Goal: Information Seeking & Learning: Learn about a topic

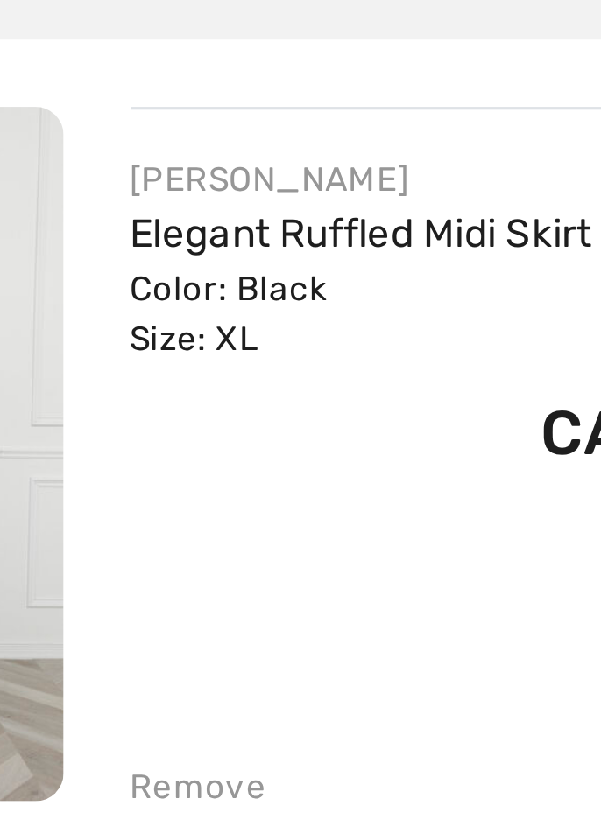
scroll to position [61, 0]
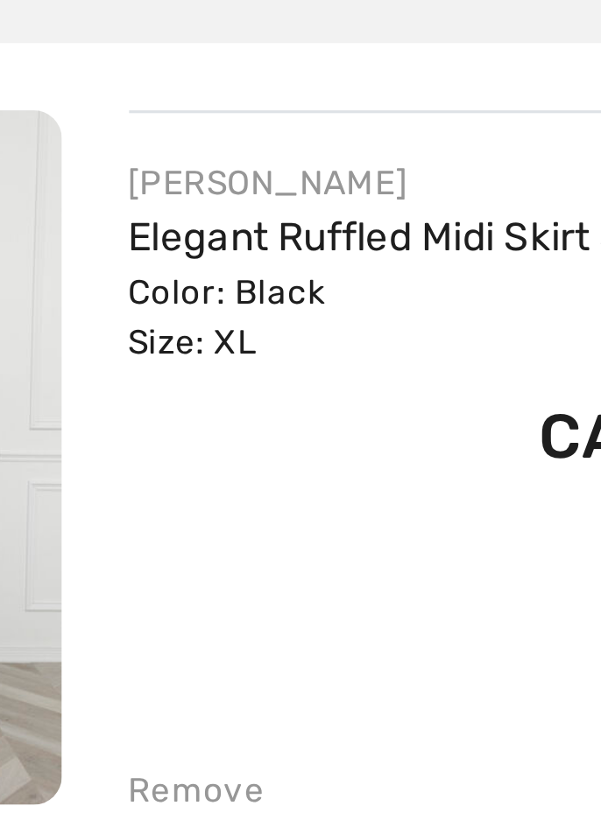
click at [215, 283] on link "Elegant Ruffled Midi Skirt Style 259743" at bounding box center [289, 285] width 224 height 15
click at [208, 268] on div "[PERSON_NAME]" at bounding box center [289, 269] width 224 height 16
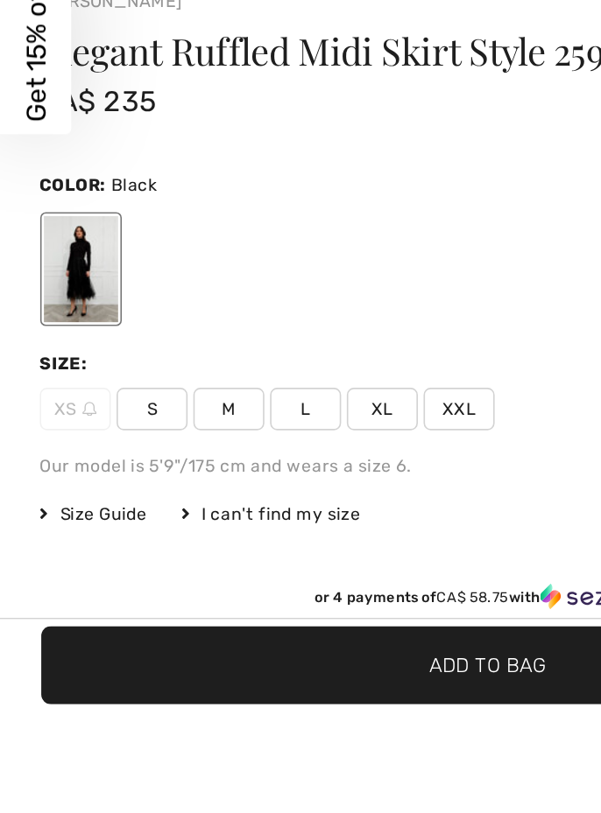
scroll to position [527, 0]
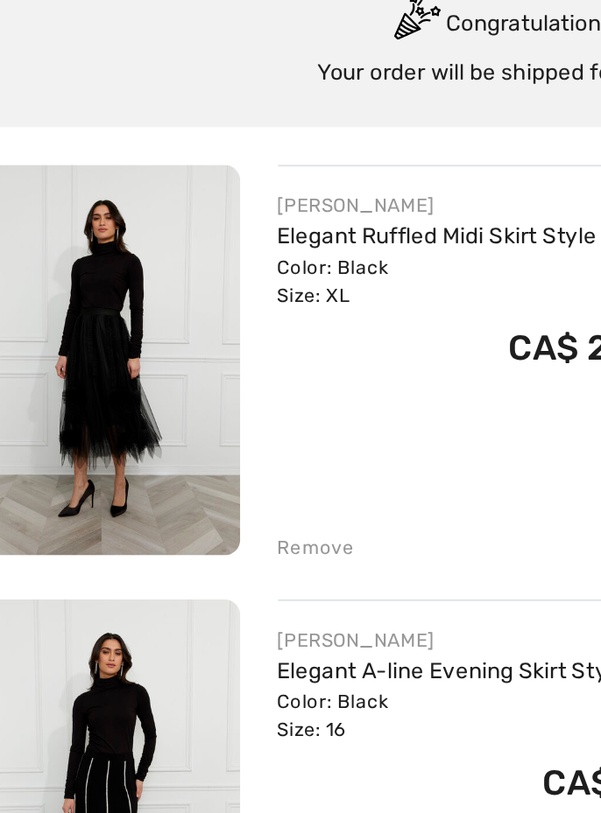
scroll to position [50, 0]
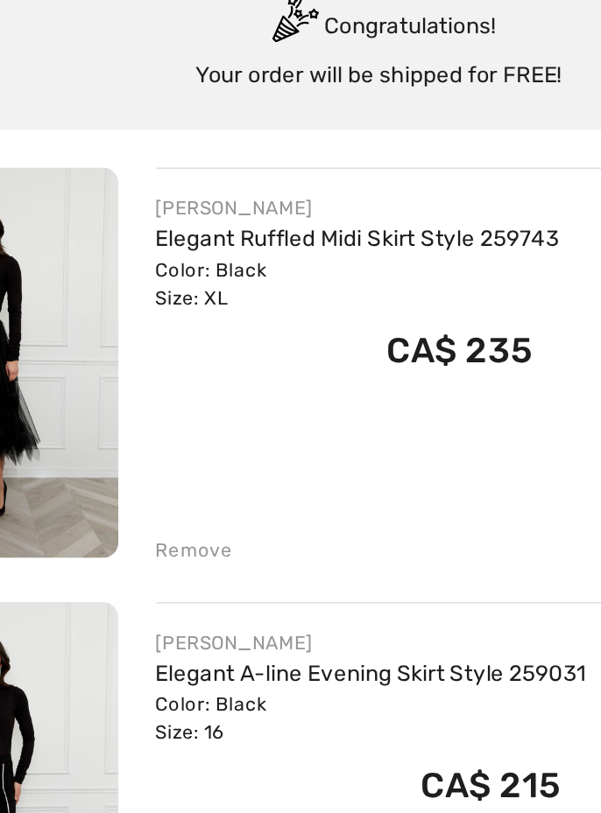
click at [200, 310] on div "Color: Black Size: XL" at bounding box center [289, 322] width 224 height 32
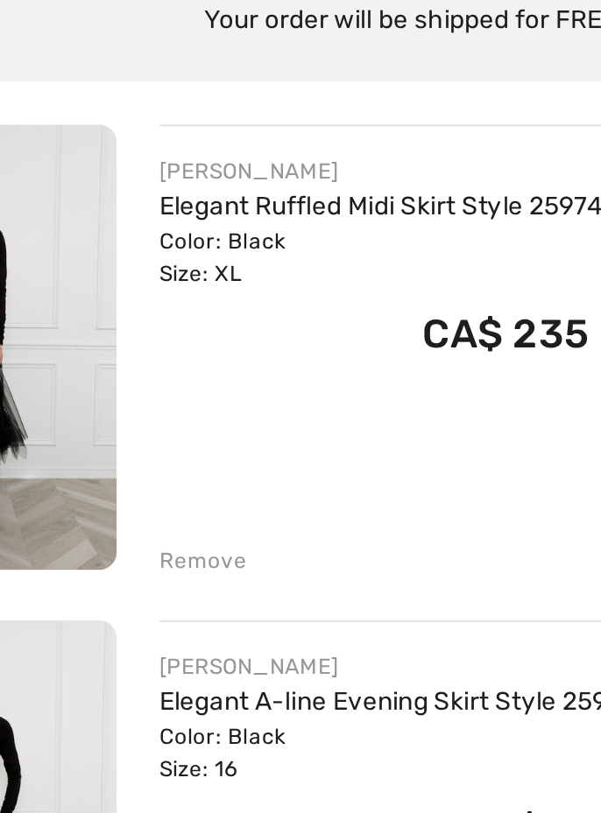
click at [181, 335] on div "Color: Black Size: XL" at bounding box center [289, 322] width 224 height 32
click at [211, 317] on div "Color: Black Size: XL" at bounding box center [289, 322] width 224 height 32
click at [146, 313] on img at bounding box center [83, 365] width 145 height 217
click at [203, 290] on link "Elegant Ruffled Midi Skirt Style 259743" at bounding box center [289, 297] width 224 height 15
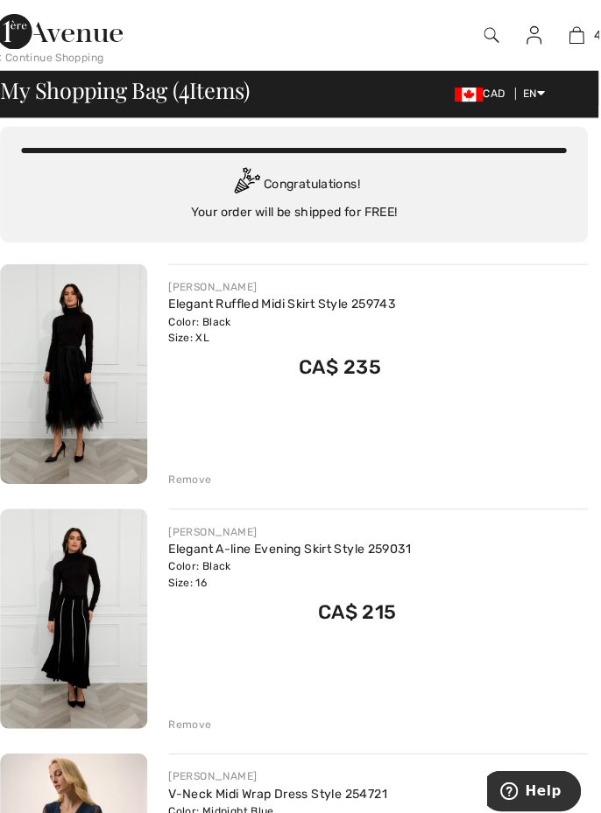
click at [120, 320] on img at bounding box center [83, 369] width 145 height 217
click at [192, 295] on link "Elegant Ruffled Midi Skirt Style 259743" at bounding box center [289, 300] width 224 height 15
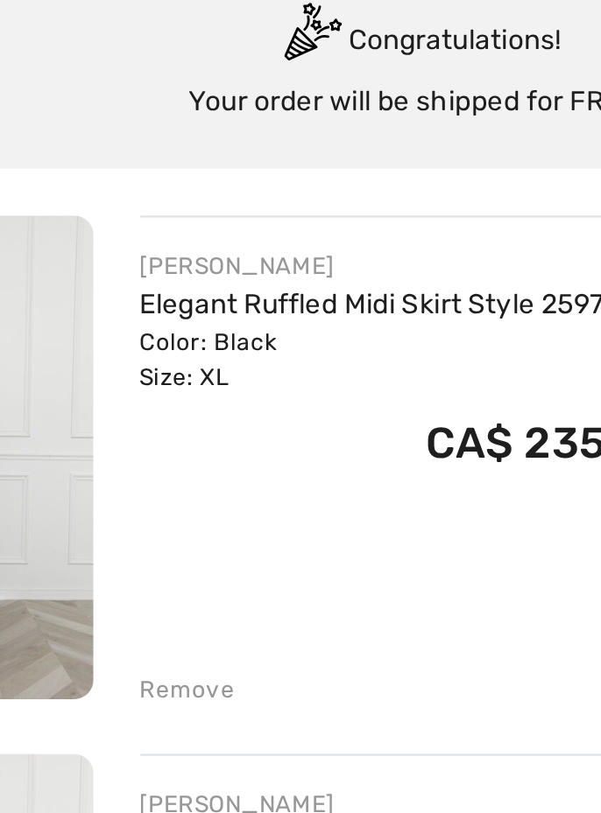
click at [209, 280] on div "[PERSON_NAME]" at bounding box center [289, 284] width 224 height 16
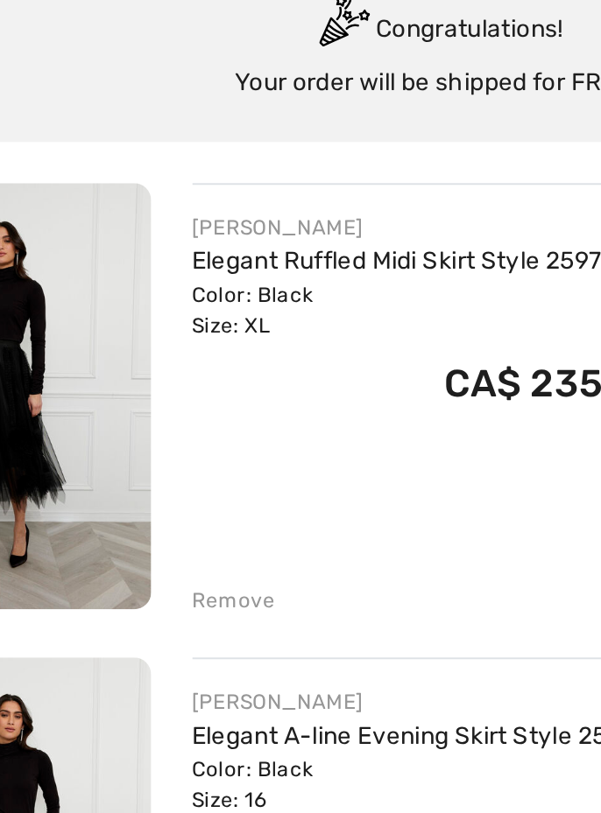
click at [193, 316] on div "Color: Black Size: XL" at bounding box center [289, 326] width 224 height 32
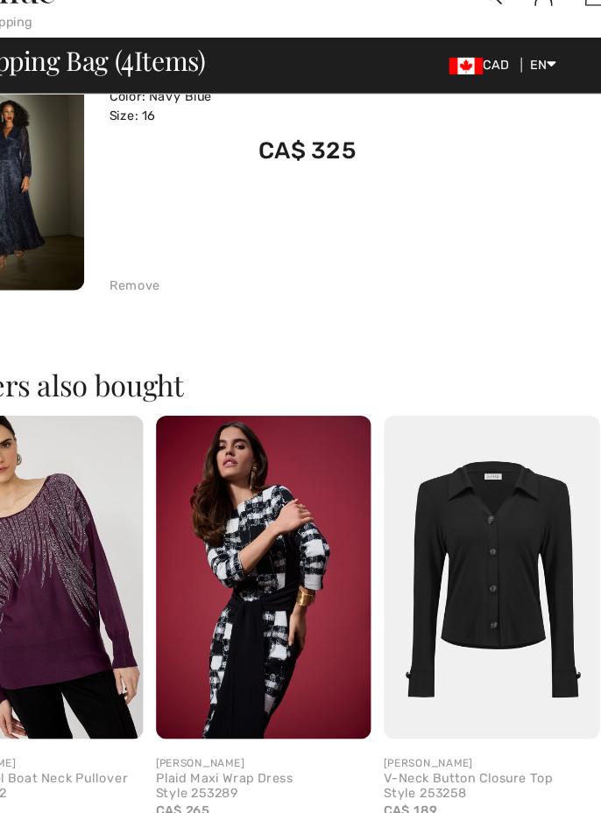
scroll to position [970, 0]
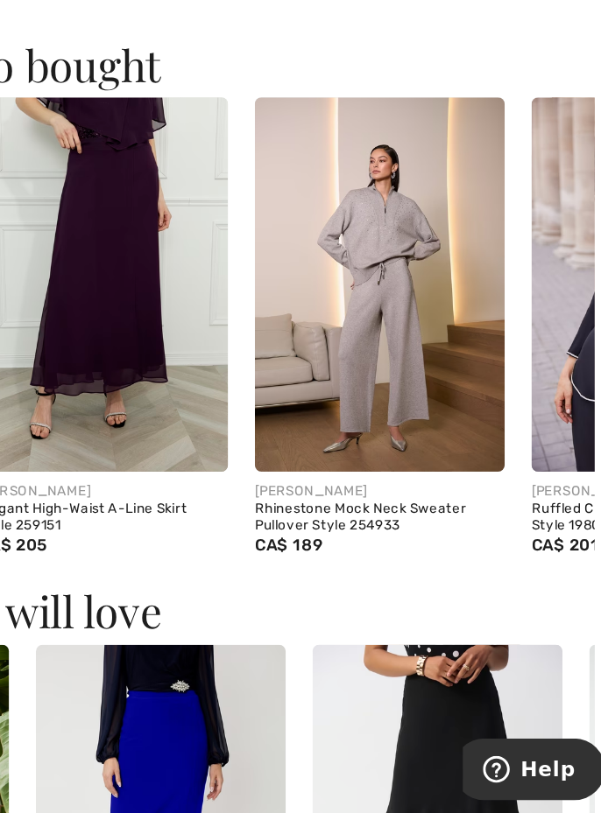
scroll to position [0, 208]
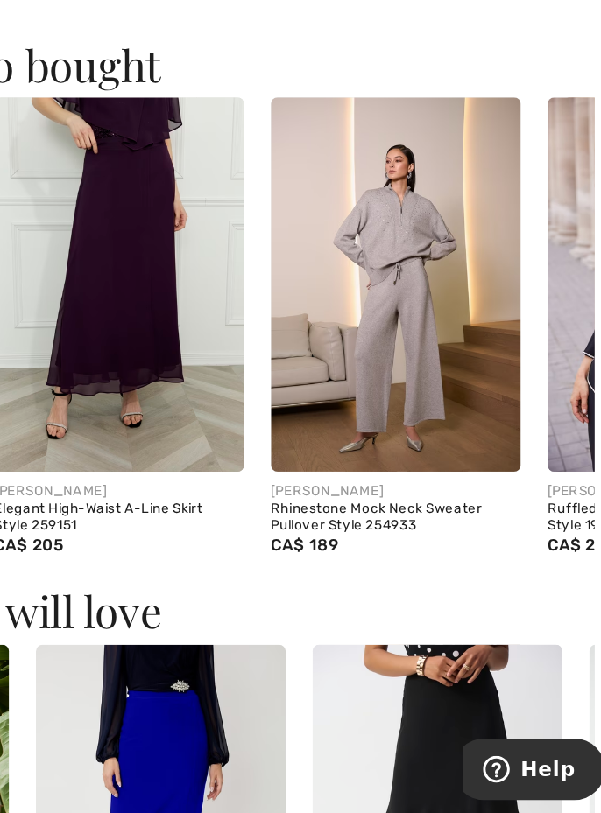
click at [280, 375] on img at bounding box center [266, 386] width 163 height 244
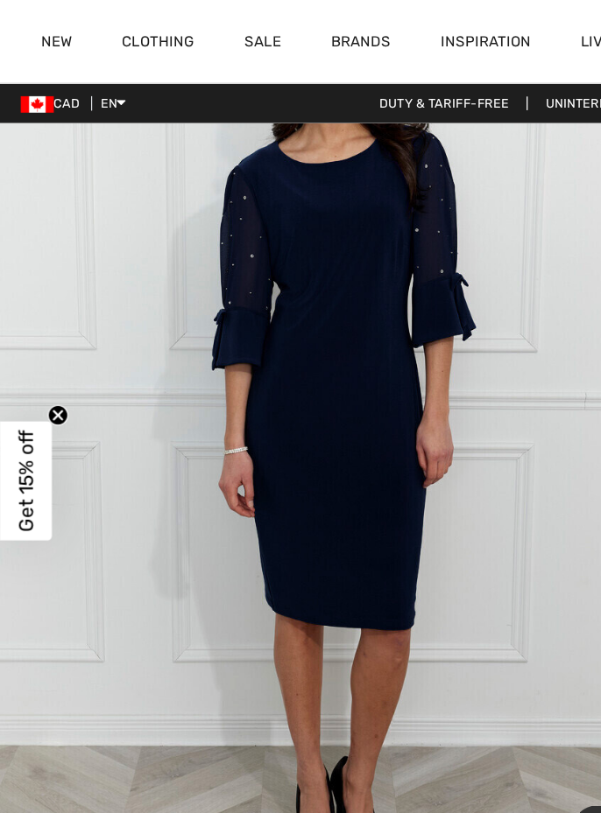
scroll to position [195, 0]
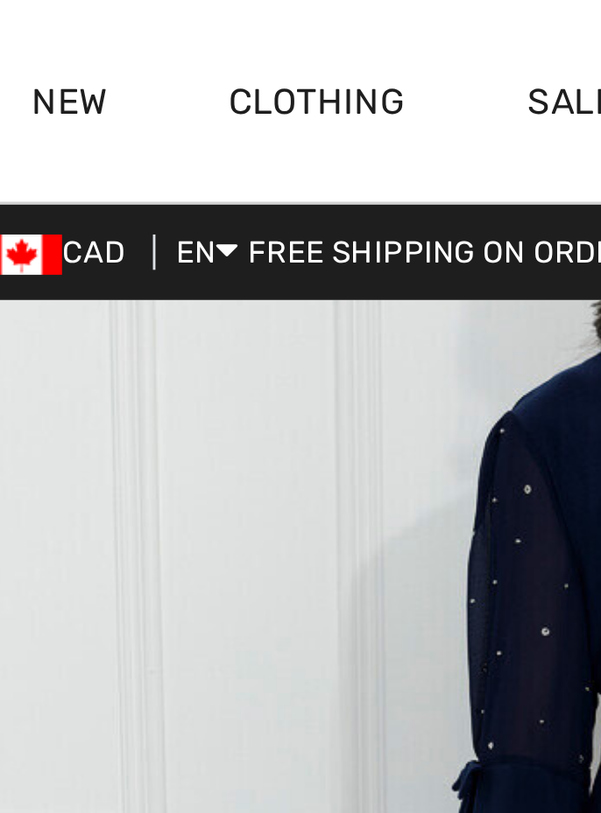
click at [49, 39] on link "New" at bounding box center [48, 37] width 26 height 18
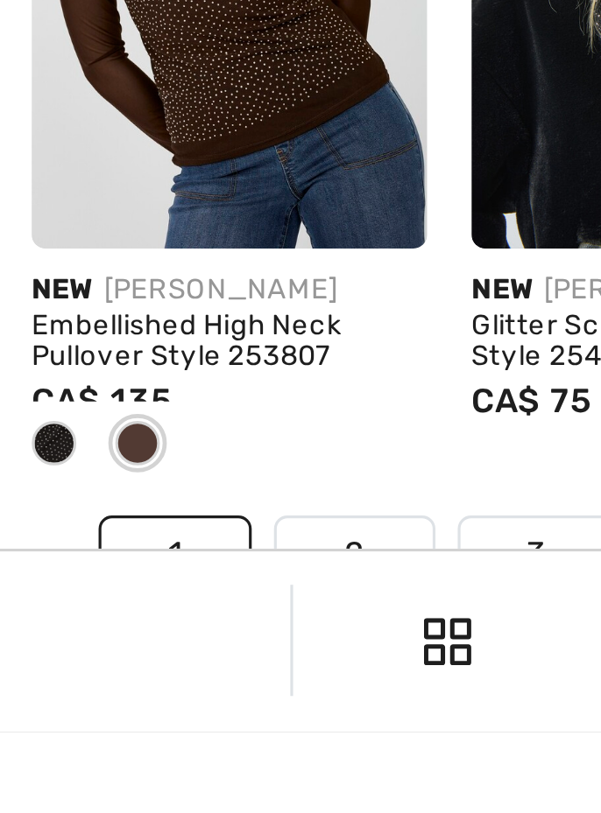
scroll to position [3928, 0]
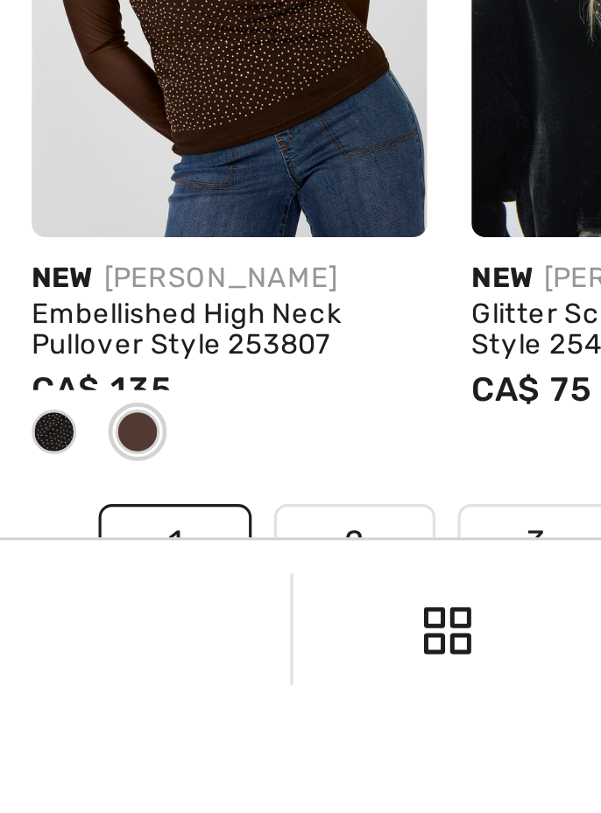
click at [259, 753] on link "2" at bounding box center [270, 757] width 48 height 23
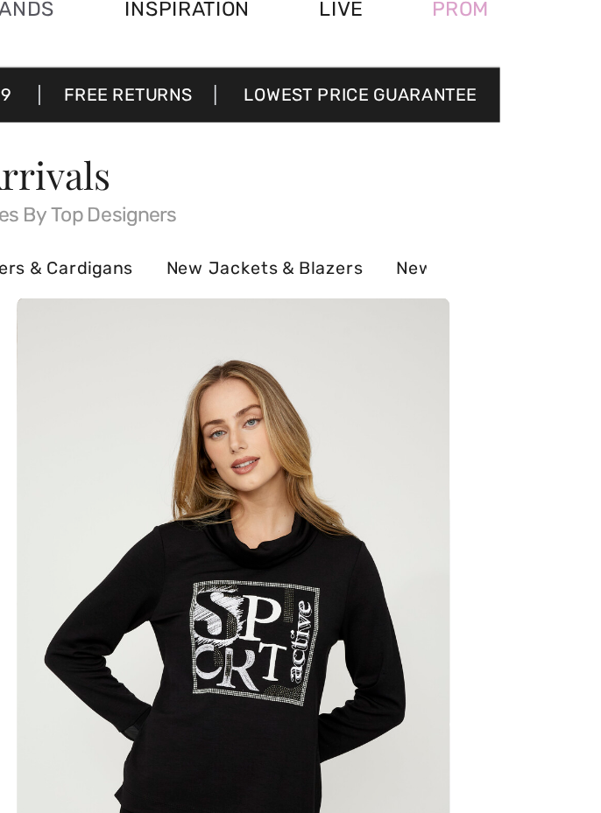
click at [600, 43] on div "Prom" at bounding box center [576, 35] width 76 height 72
click at [600, 38] on div "Prom" at bounding box center [576, 35] width 76 height 72
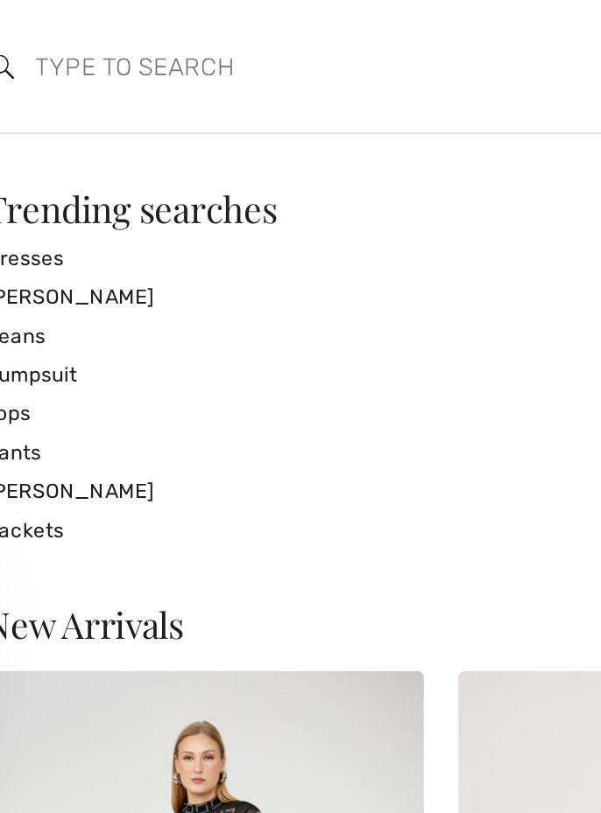
click at [393, 40] on input "search" at bounding box center [252, 40] width 326 height 53
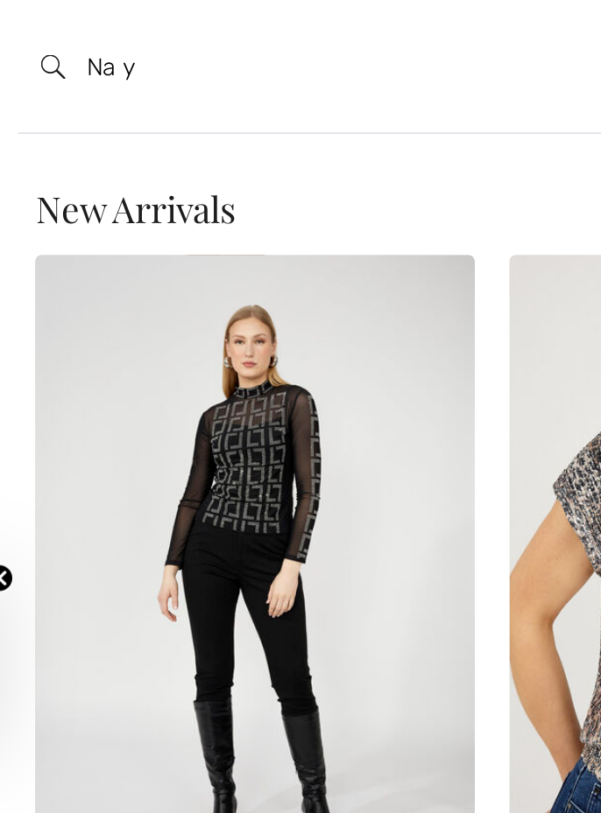
type input "Na y"
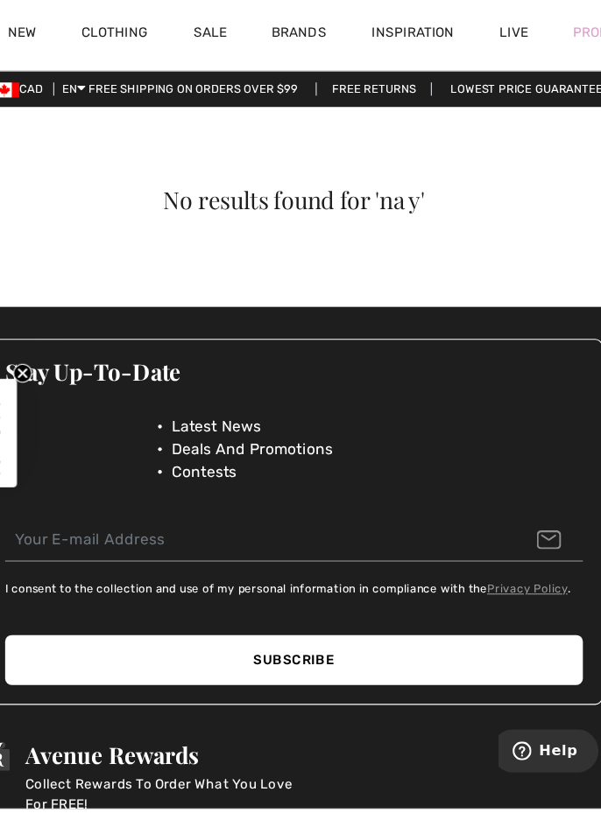
click at [501, 34] on link "Live" at bounding box center [504, 35] width 26 height 18
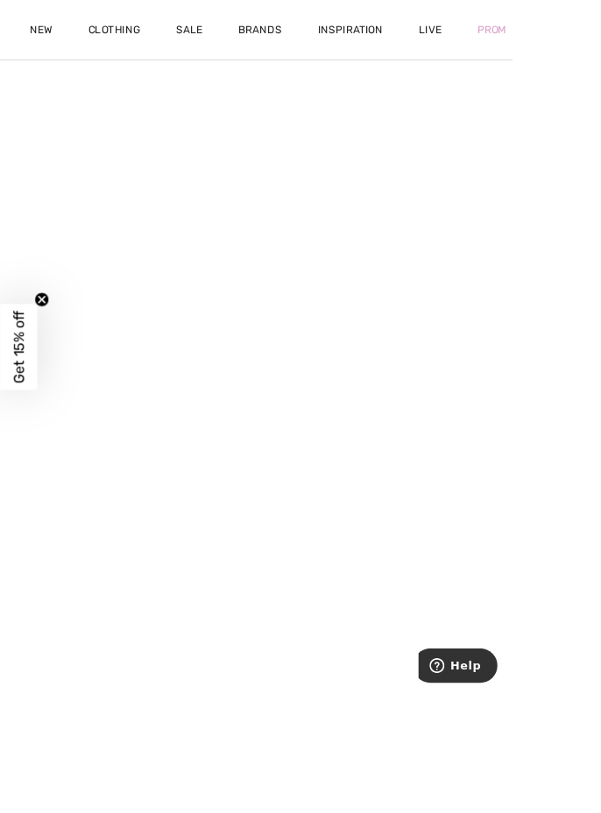
scroll to position [537, 0]
